Goal: Task Accomplishment & Management: Manage account settings

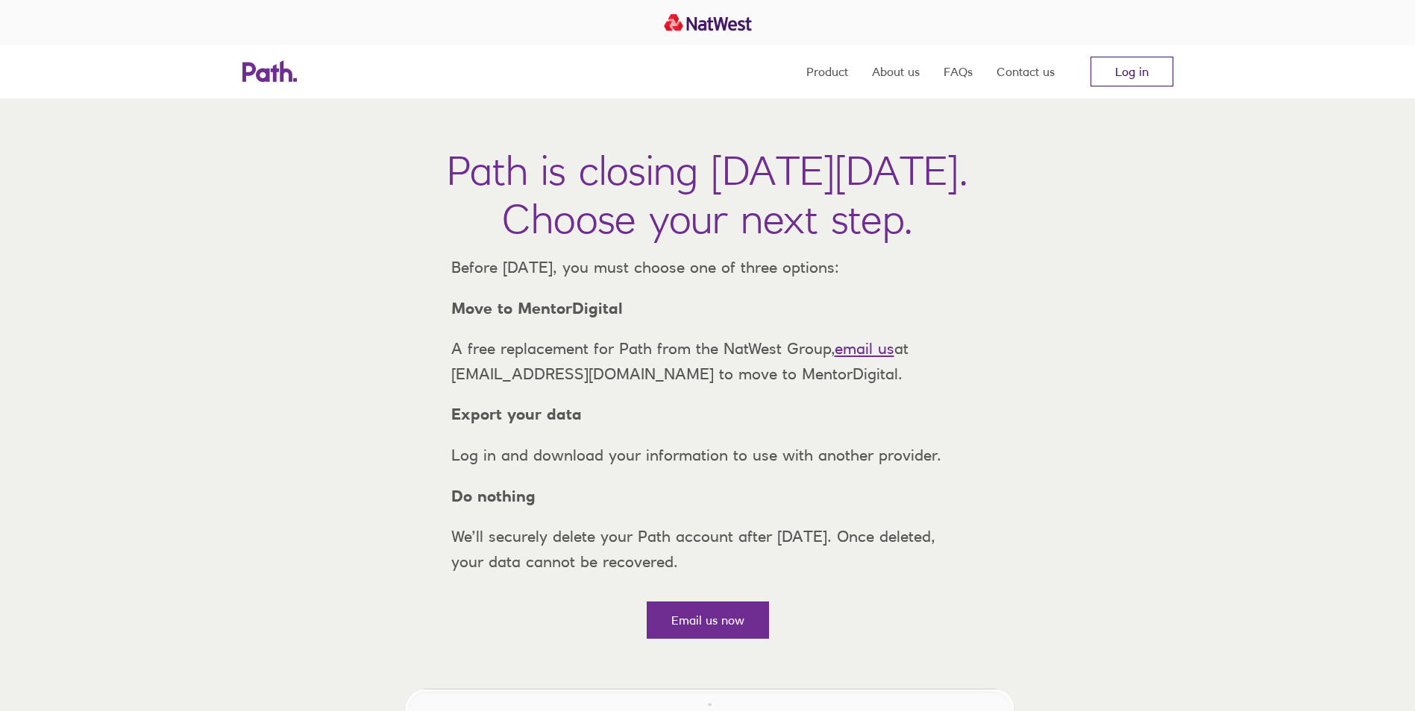
click at [1110, 67] on link "Log in" at bounding box center [1131, 72] width 83 height 30
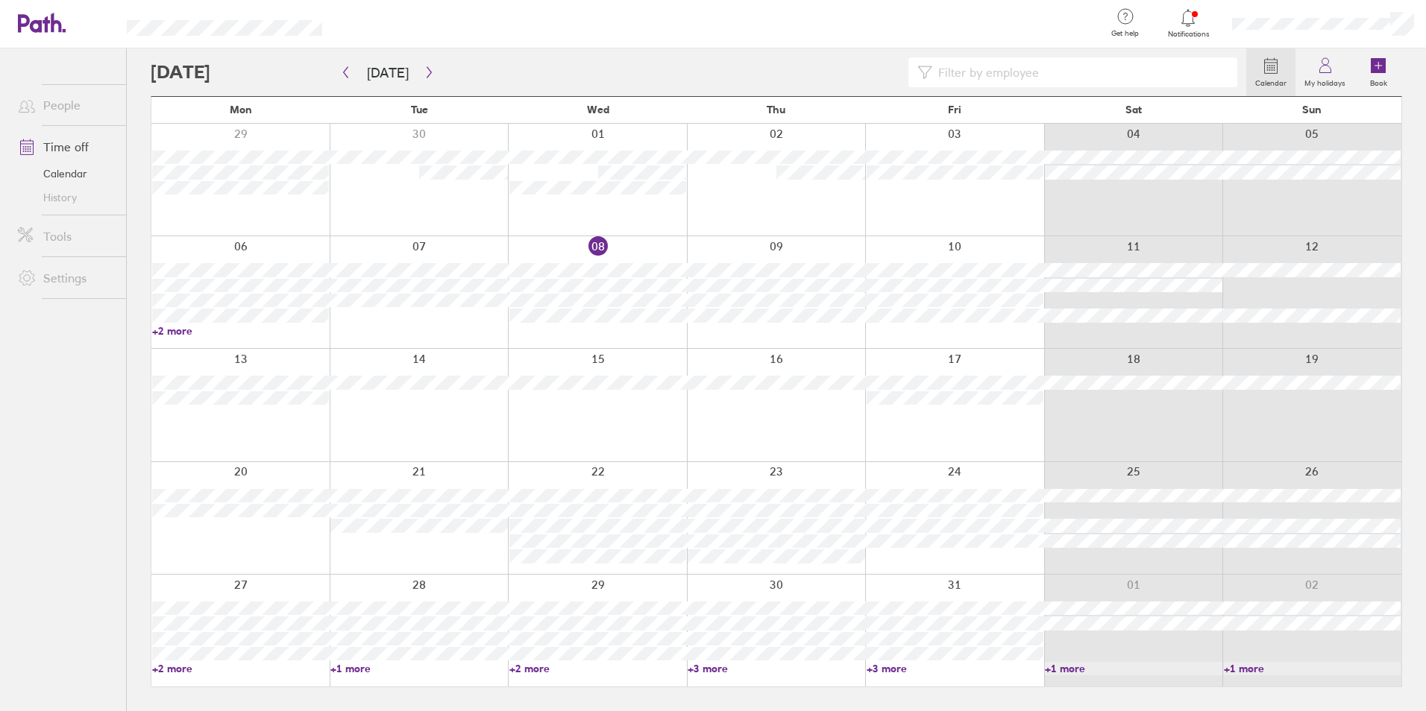
click at [59, 148] on link "Time off" at bounding box center [66, 147] width 120 height 30
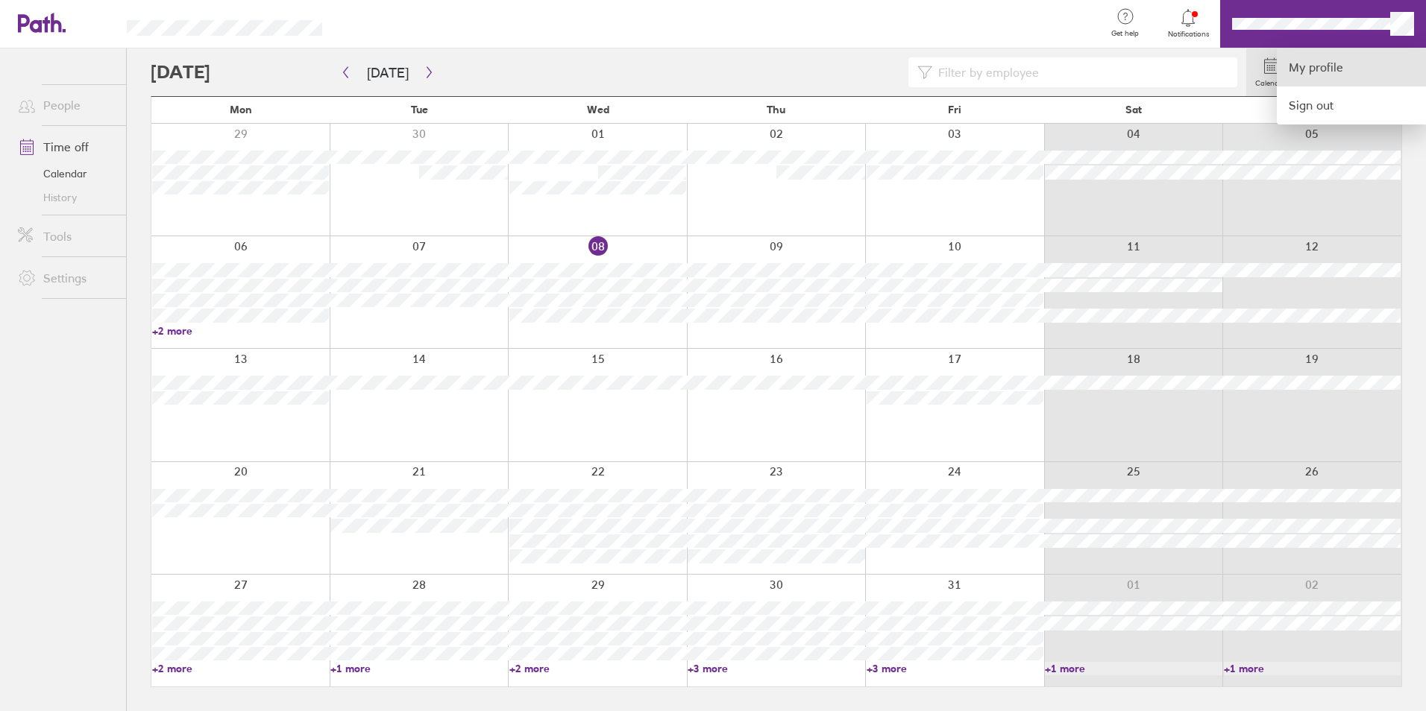
click at [1321, 63] on link "My profile" at bounding box center [1351, 67] width 149 height 38
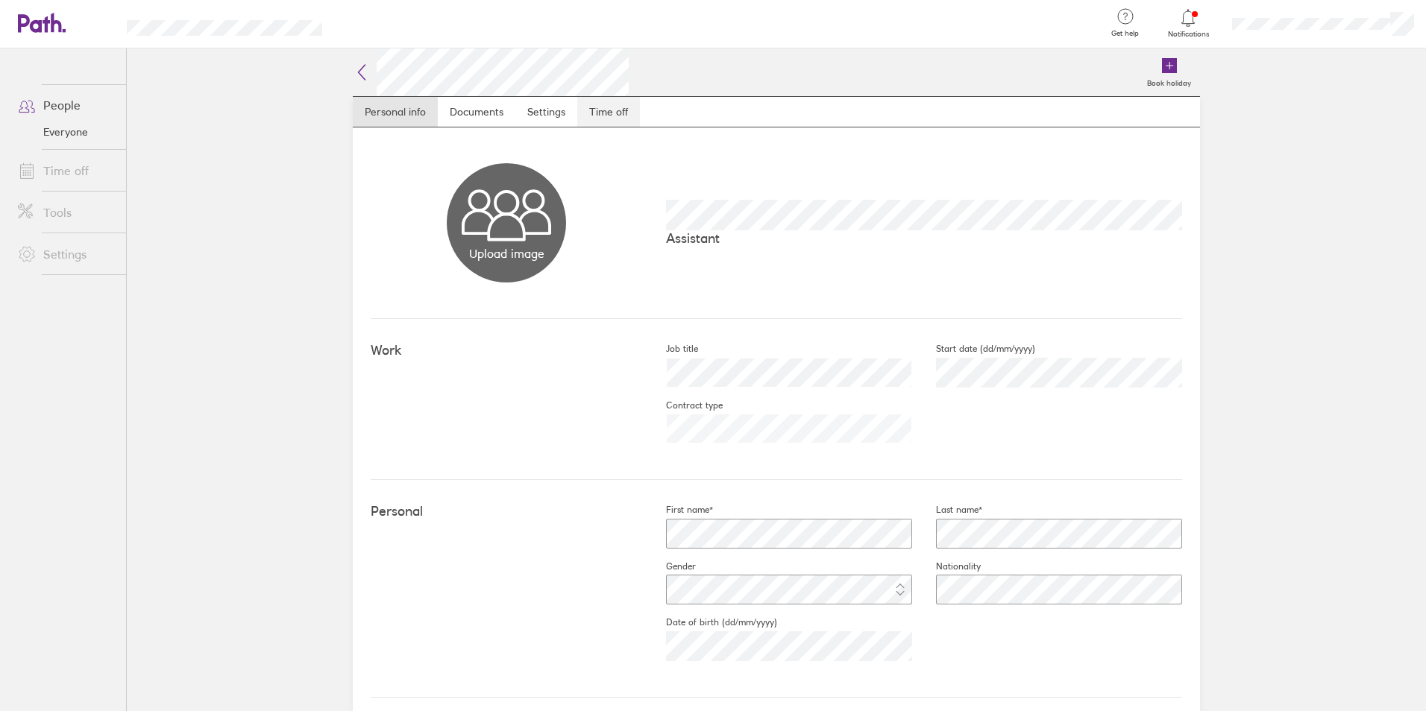
click at [580, 111] on link "Time off" at bounding box center [608, 112] width 63 height 30
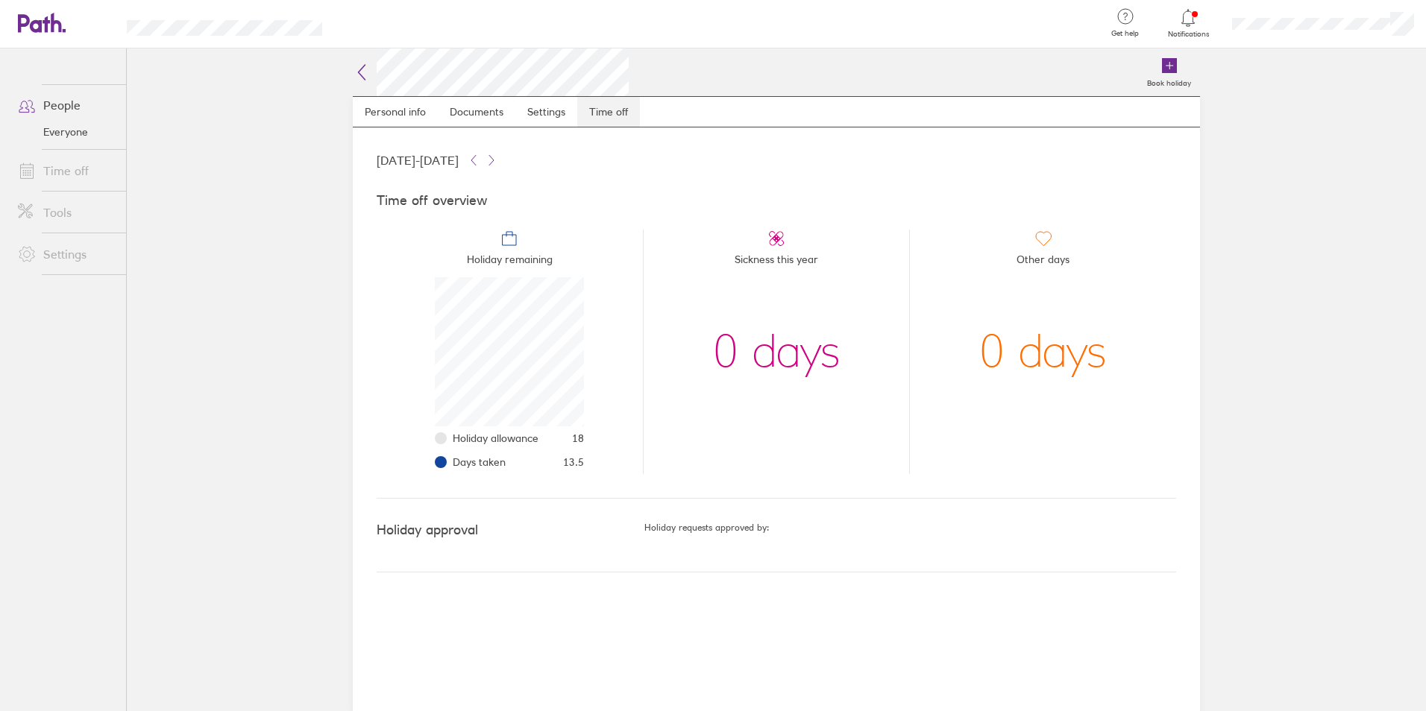
scroll to position [149, 149]
drag, startPoint x: 585, startPoint y: 462, endPoint x: 556, endPoint y: 466, distance: 30.2
click at [556, 466] on li "Holiday remaining Holiday allowance 18 Days taken 13.5" at bounding box center [510, 352] width 266 height 245
